Goal: Obtain resource: Download file/media

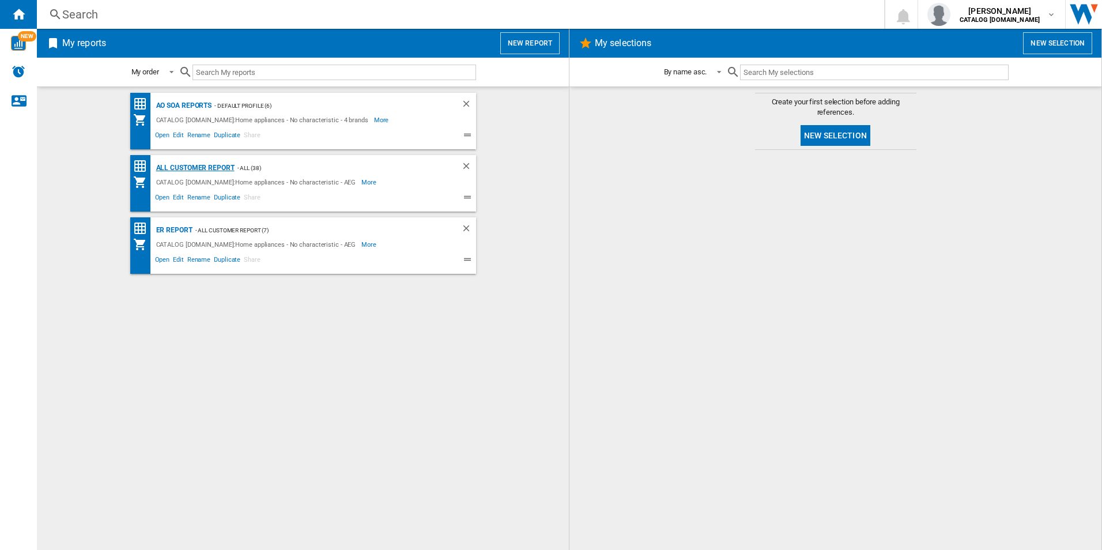
click at [208, 161] on div "All Customer Report" at bounding box center [193, 168] width 81 height 14
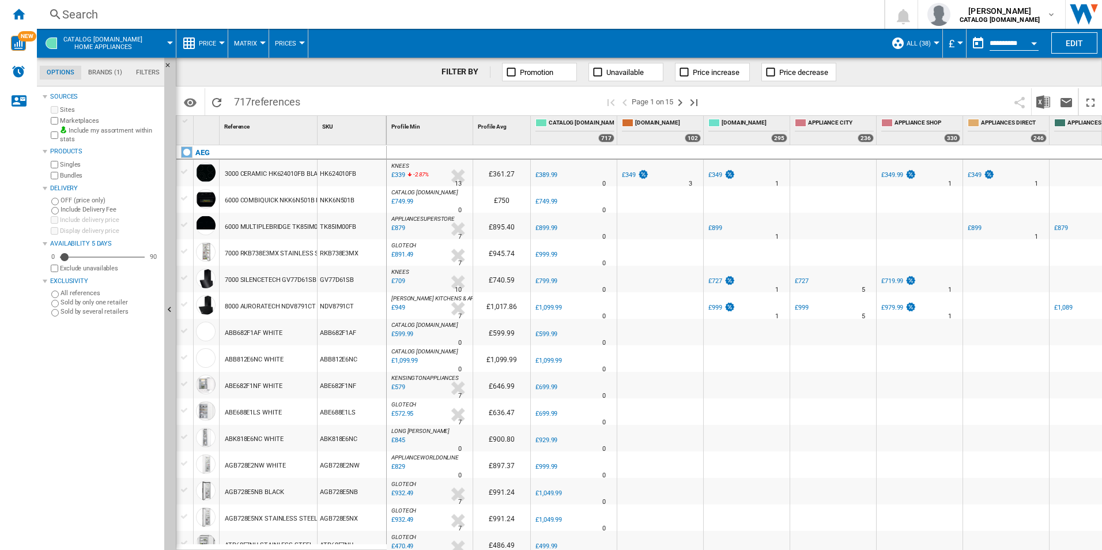
click at [1034, 39] on button "Open calendar" at bounding box center [1034, 41] width 21 height 21
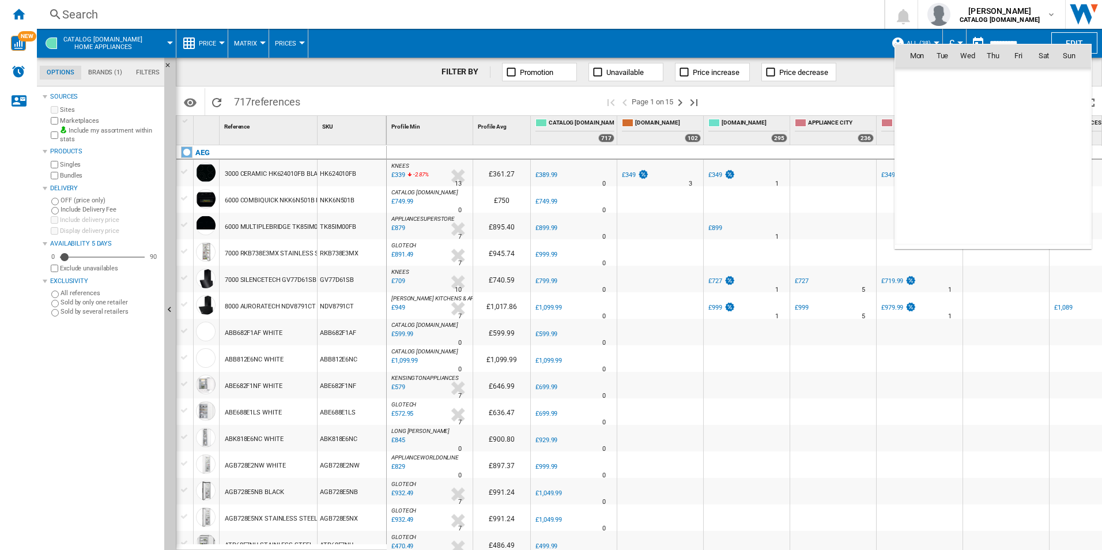
scroll to position [5500, 0]
click at [921, 129] on span "6" at bounding box center [917, 131] width 23 height 23
type input "**********"
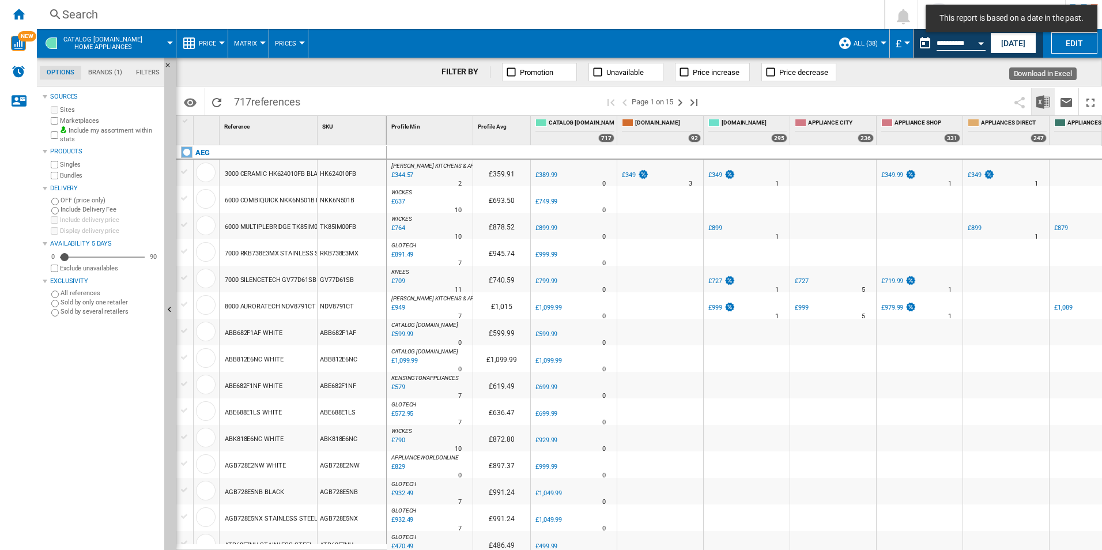
click at [1046, 100] on img "Download in Excel" at bounding box center [1044, 102] width 14 height 14
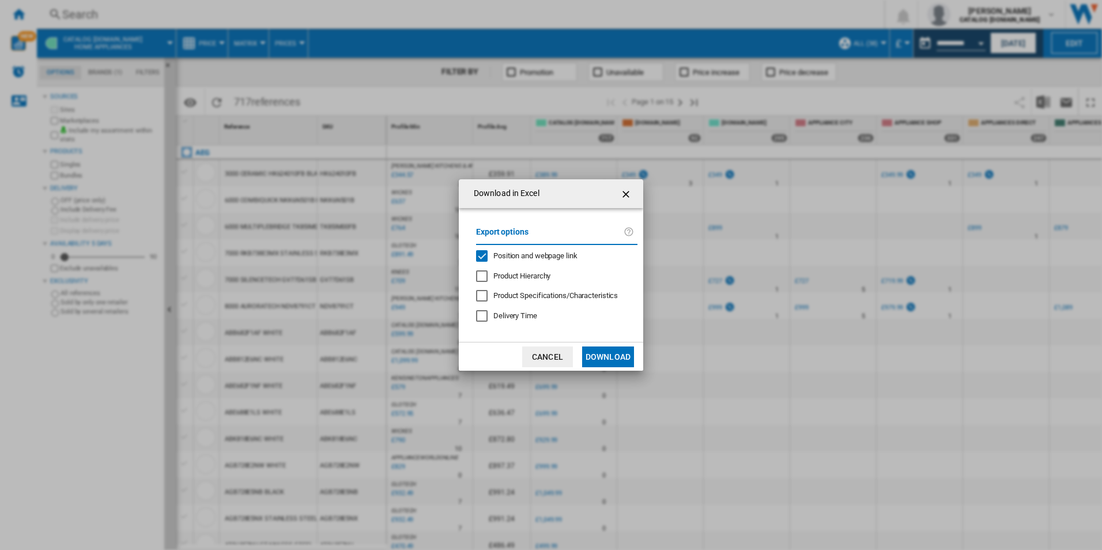
click at [523, 257] on span "Position and webpage link" at bounding box center [535, 255] width 84 height 9
click at [627, 353] on button "Download" at bounding box center [608, 356] width 52 height 21
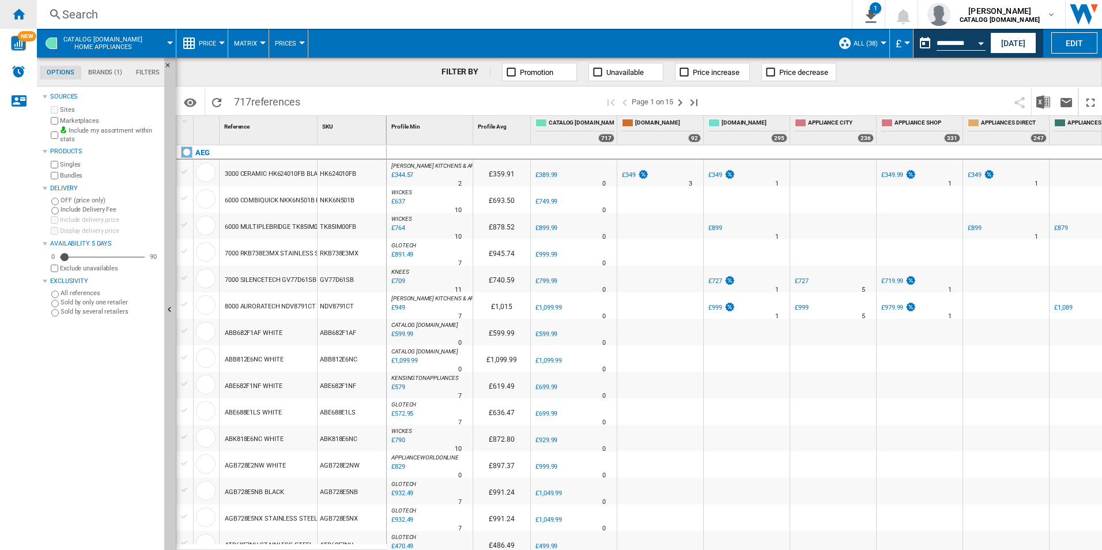
click at [20, 21] on div "Home" at bounding box center [18, 14] width 37 height 29
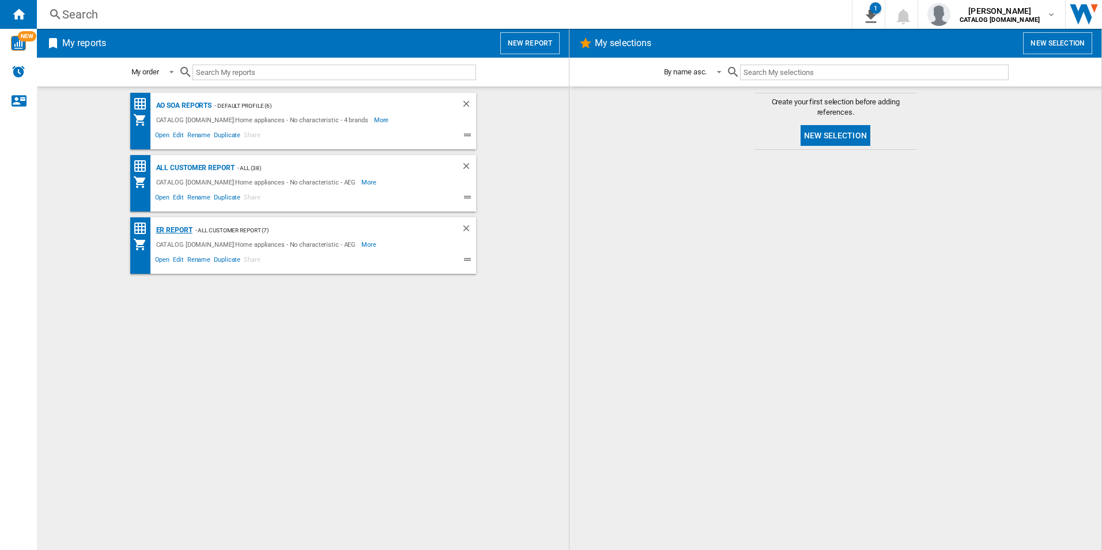
click at [182, 229] on div "ER Report" at bounding box center [172, 230] width 39 height 14
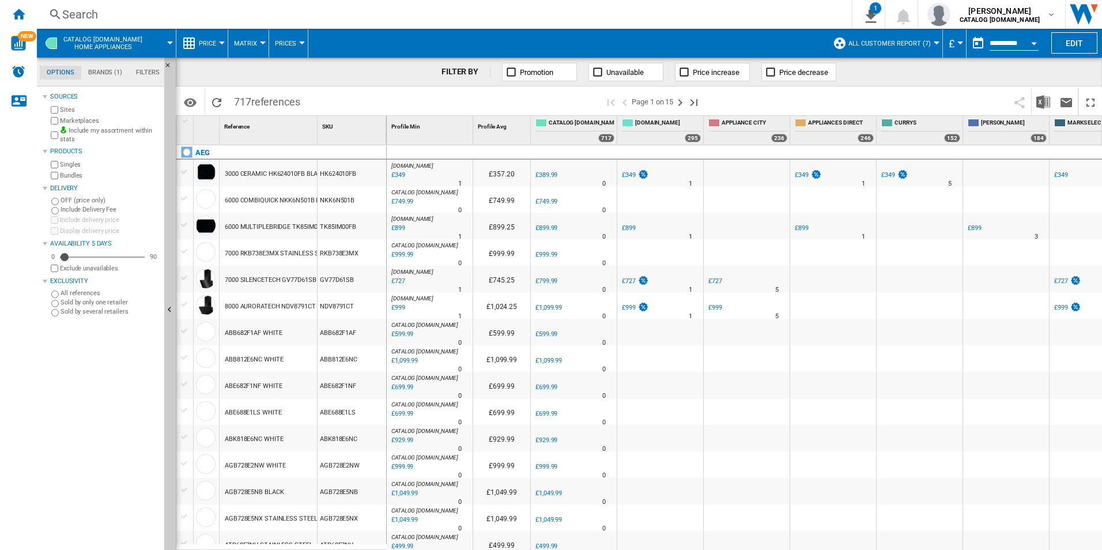
click at [81, 118] on label "Marketplaces" at bounding box center [110, 120] width 100 height 9
click at [1032, 39] on button "Open calendar" at bounding box center [1034, 41] width 21 height 21
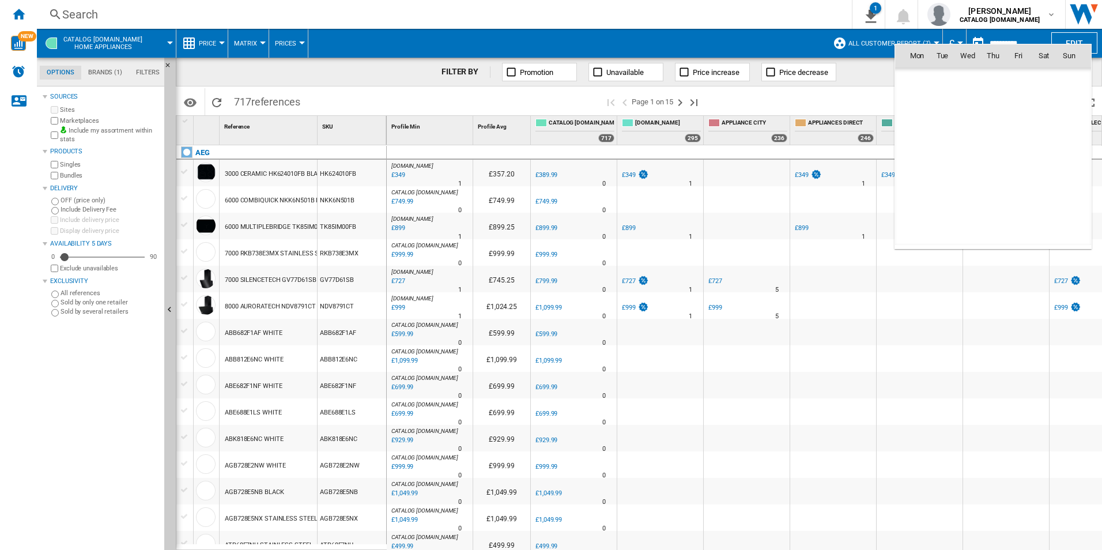
scroll to position [5500, 0]
click at [915, 134] on span "6" at bounding box center [917, 131] width 23 height 23
type input "**********"
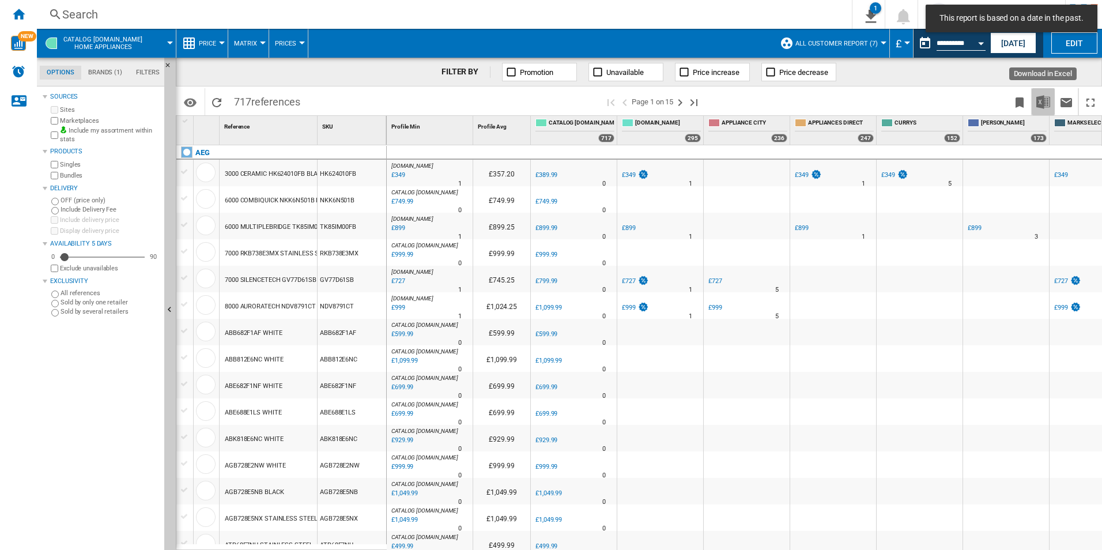
click at [1039, 101] on img "Download in Excel" at bounding box center [1044, 102] width 14 height 14
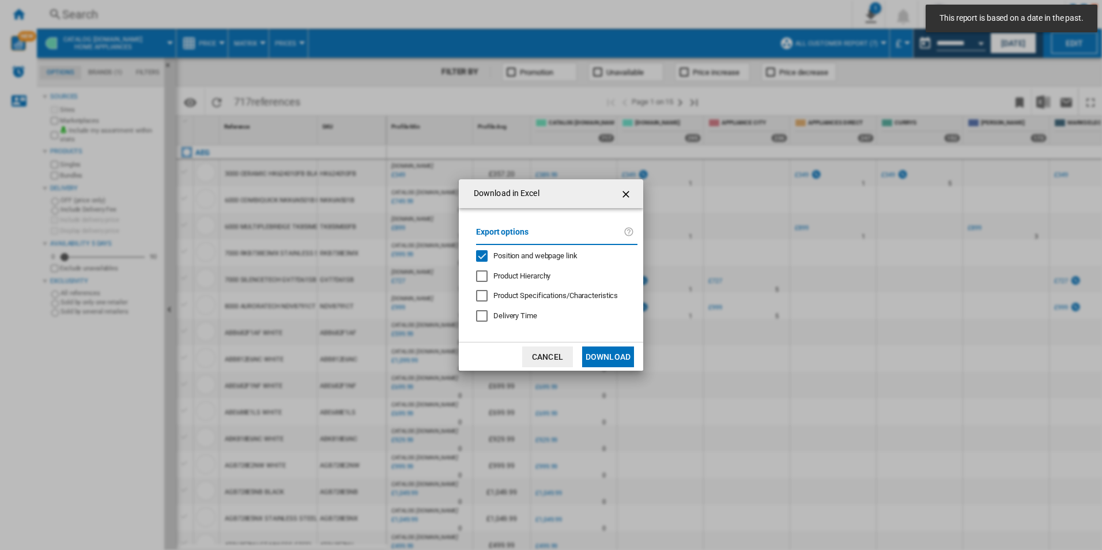
click at [500, 249] on div "Export options Position and webpage link Product Hierarchy Product Specificatio…" at bounding box center [556, 275] width 173 height 111
click at [508, 252] on span "Position and webpage link" at bounding box center [535, 255] width 84 height 9
click at [596, 358] on button "Download" at bounding box center [608, 356] width 52 height 21
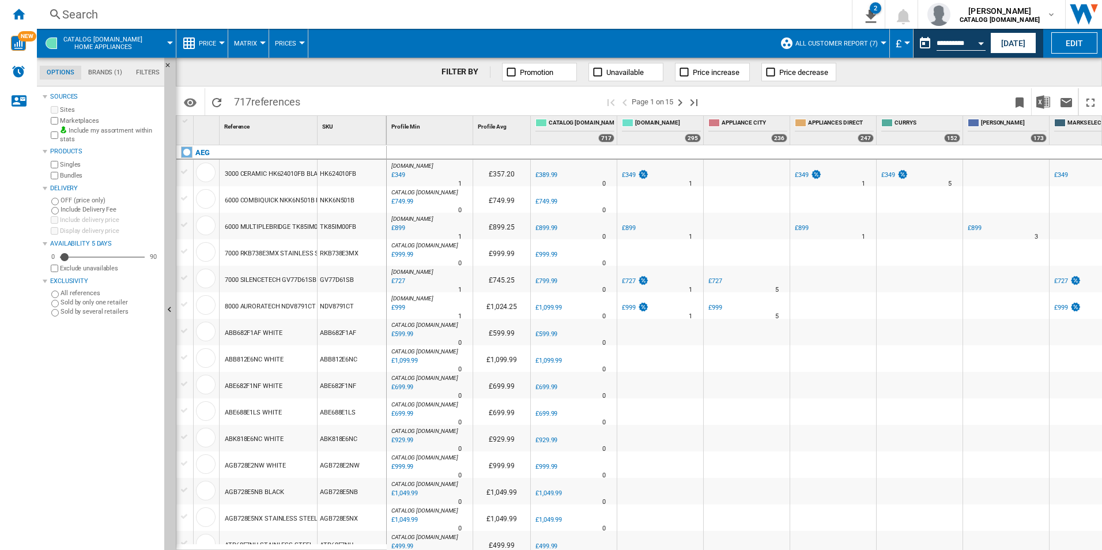
click at [715, 42] on span at bounding box center [541, 43] width 466 height 29
click at [28, 12] on div "Home" at bounding box center [18, 14] width 37 height 29
